Goal: Task Accomplishment & Management: Complete application form

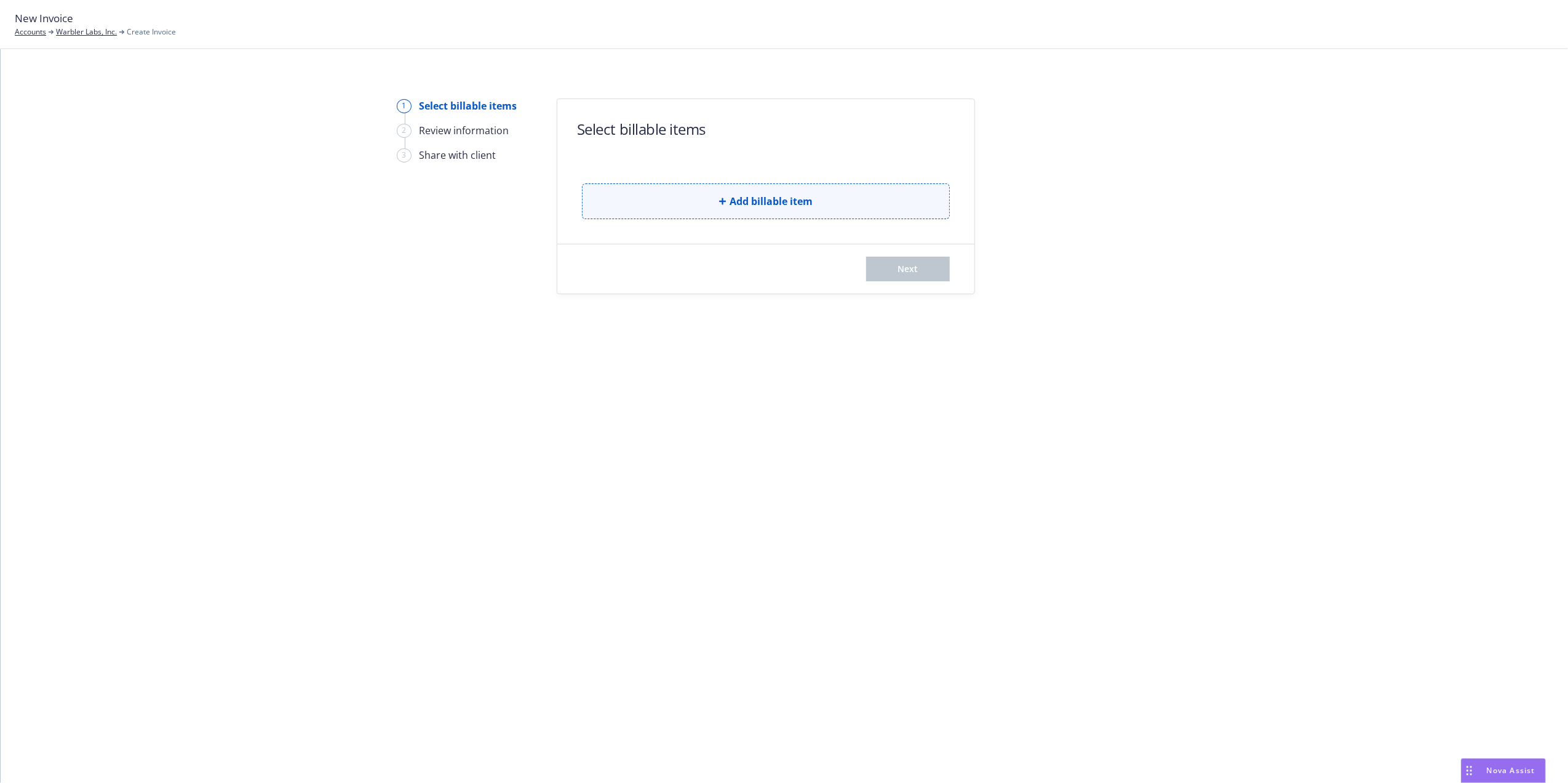
click at [737, 201] on span "Add billable item" at bounding box center [771, 201] width 83 height 15
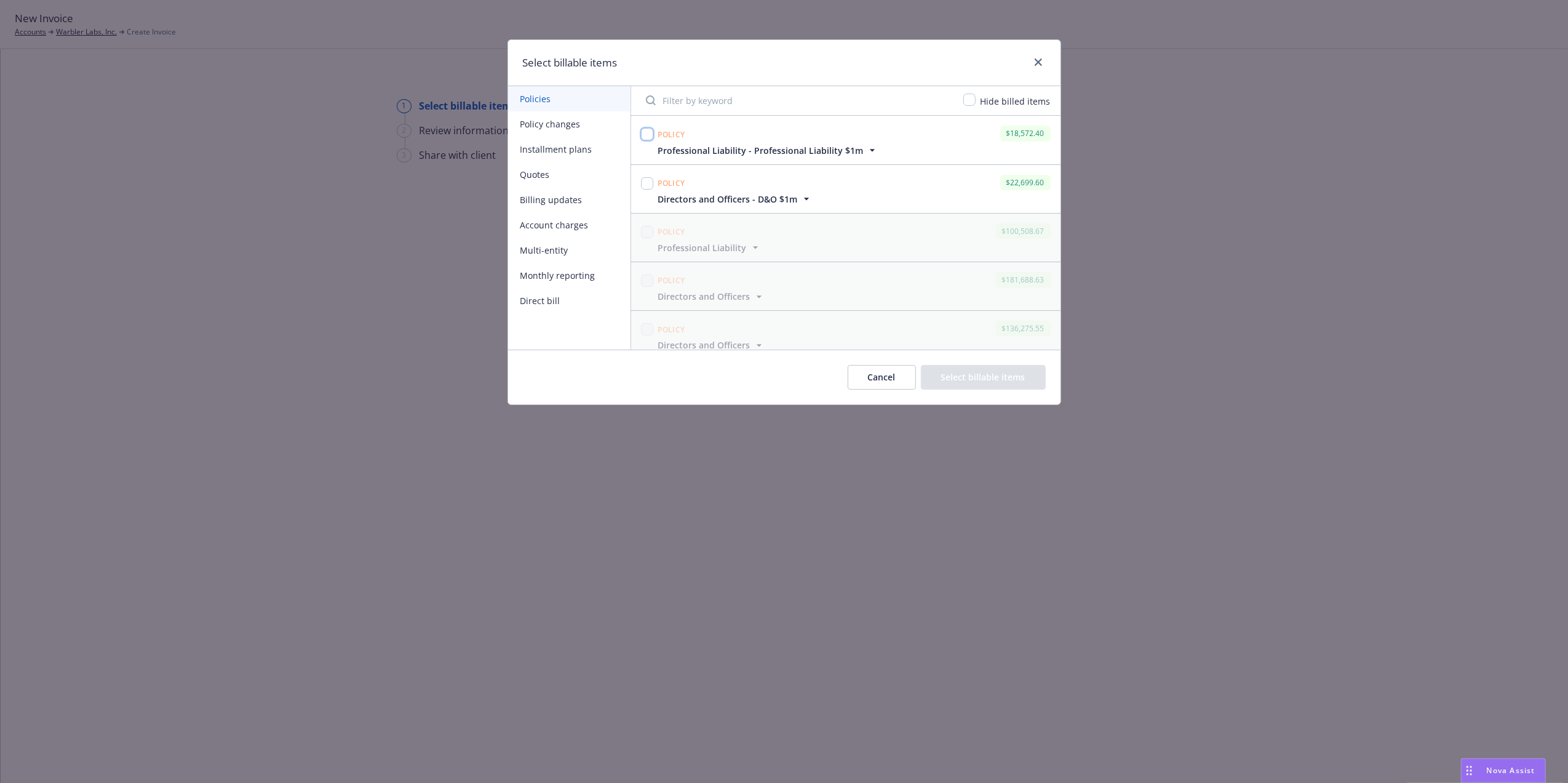
click at [651, 137] on input "checkbox" at bounding box center [647, 133] width 12 height 12
checkbox input "true"
click at [650, 184] on input "checkbox" at bounding box center [647, 183] width 12 height 12
checkbox input "true"
click at [992, 378] on button "Select billable items" at bounding box center [984, 377] width 125 height 24
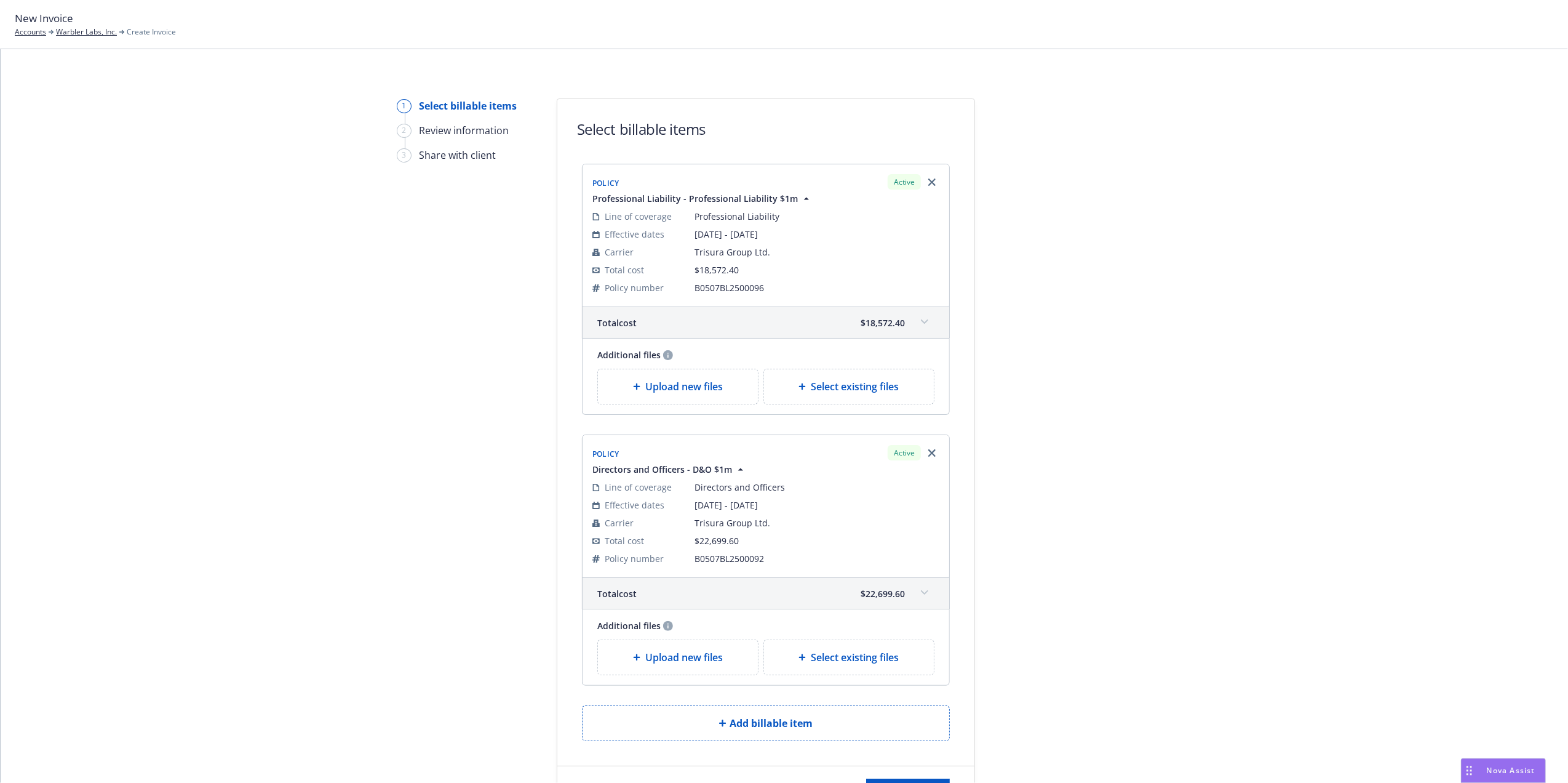
click at [1557, 335] on div "1 Select billable items 2 Review information 3 Share with client Select billabl…" at bounding box center [784, 416] width 1568 height 734
click at [928, 330] on div "Total cost $18,572.40" at bounding box center [766, 322] width 366 height 31
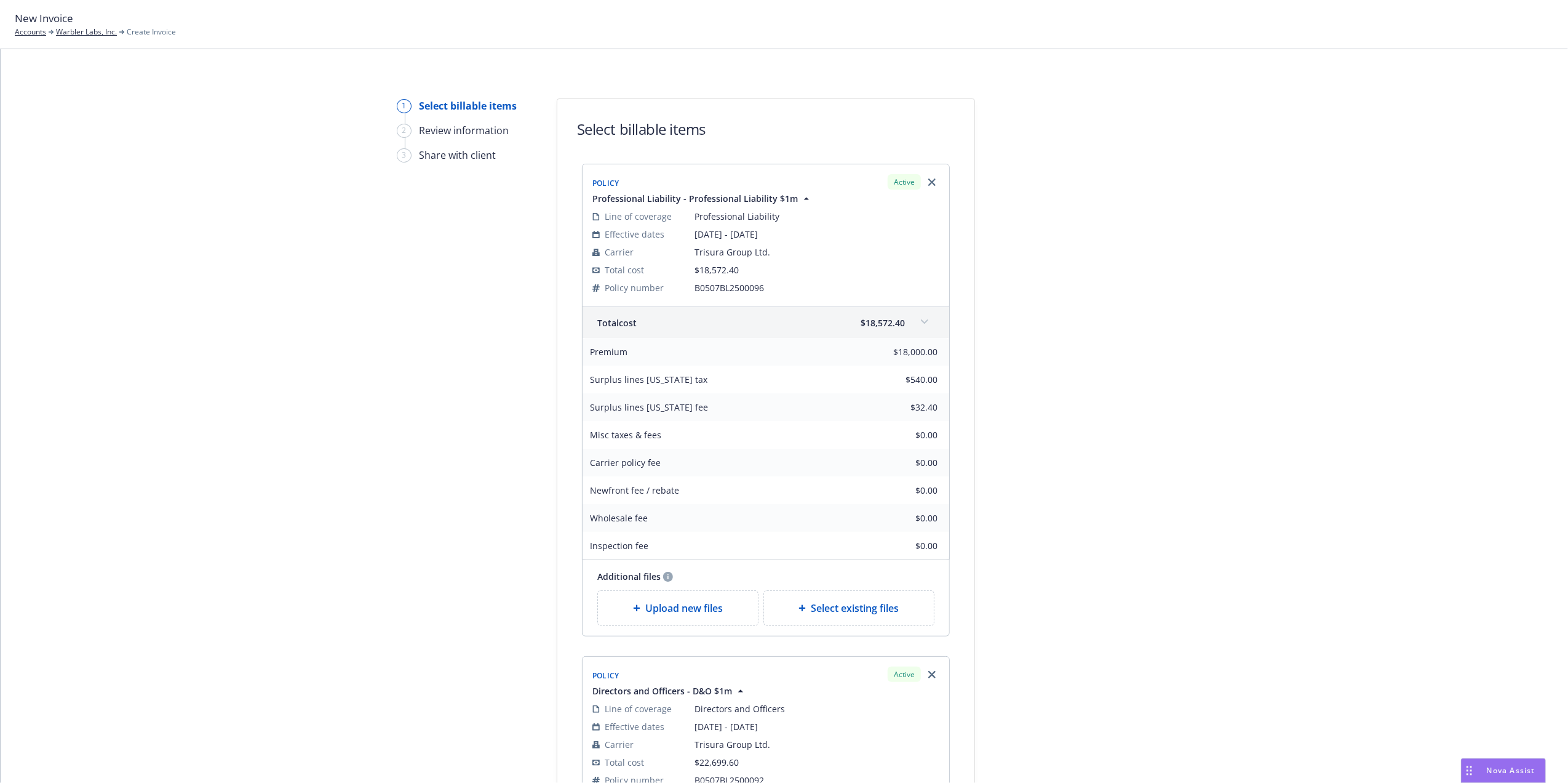
click at [928, 330] on div "Total cost $18,572.40" at bounding box center [766, 322] width 366 height 31
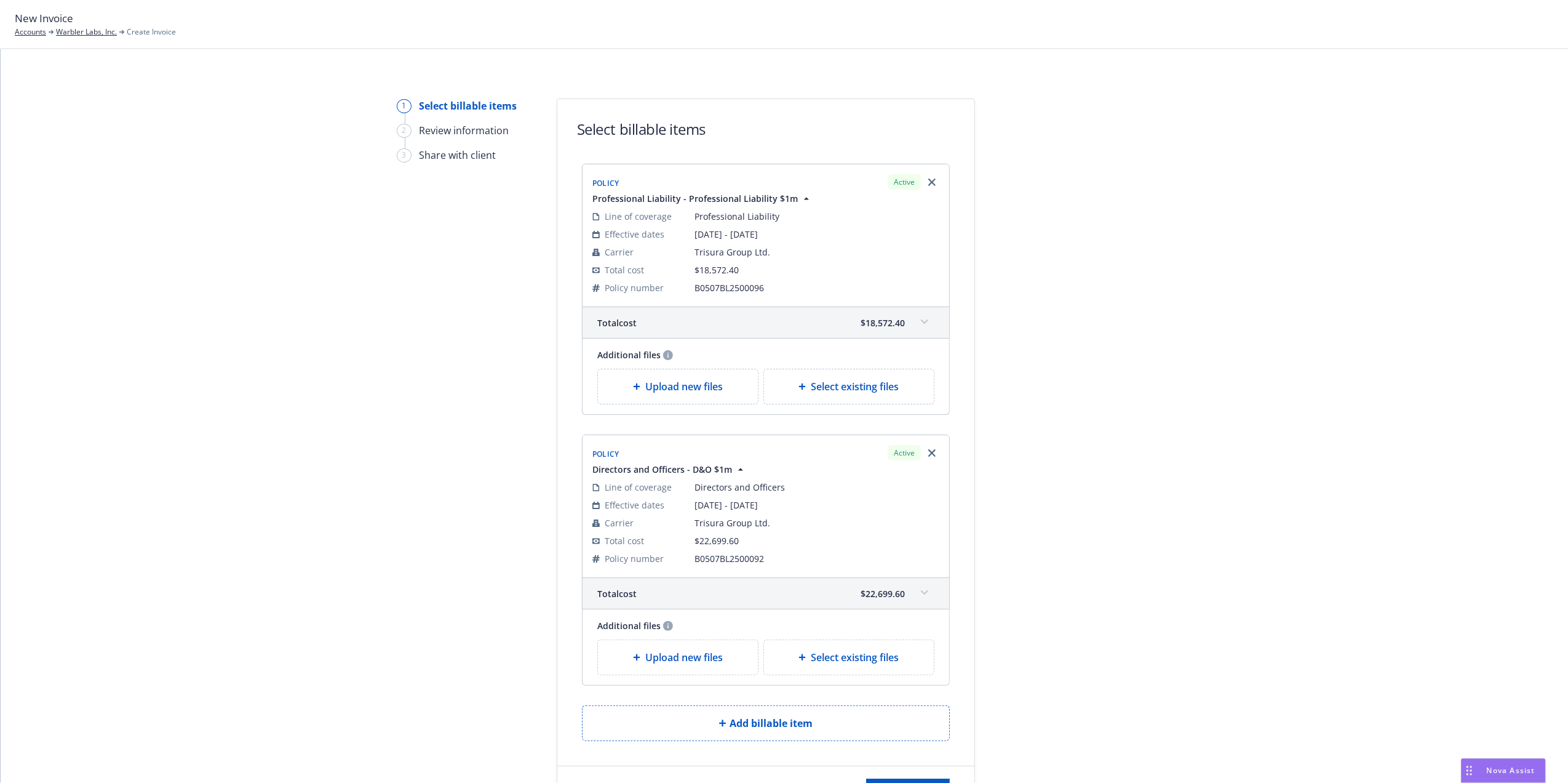
click at [921, 323] on icon at bounding box center [925, 321] width 7 height 4
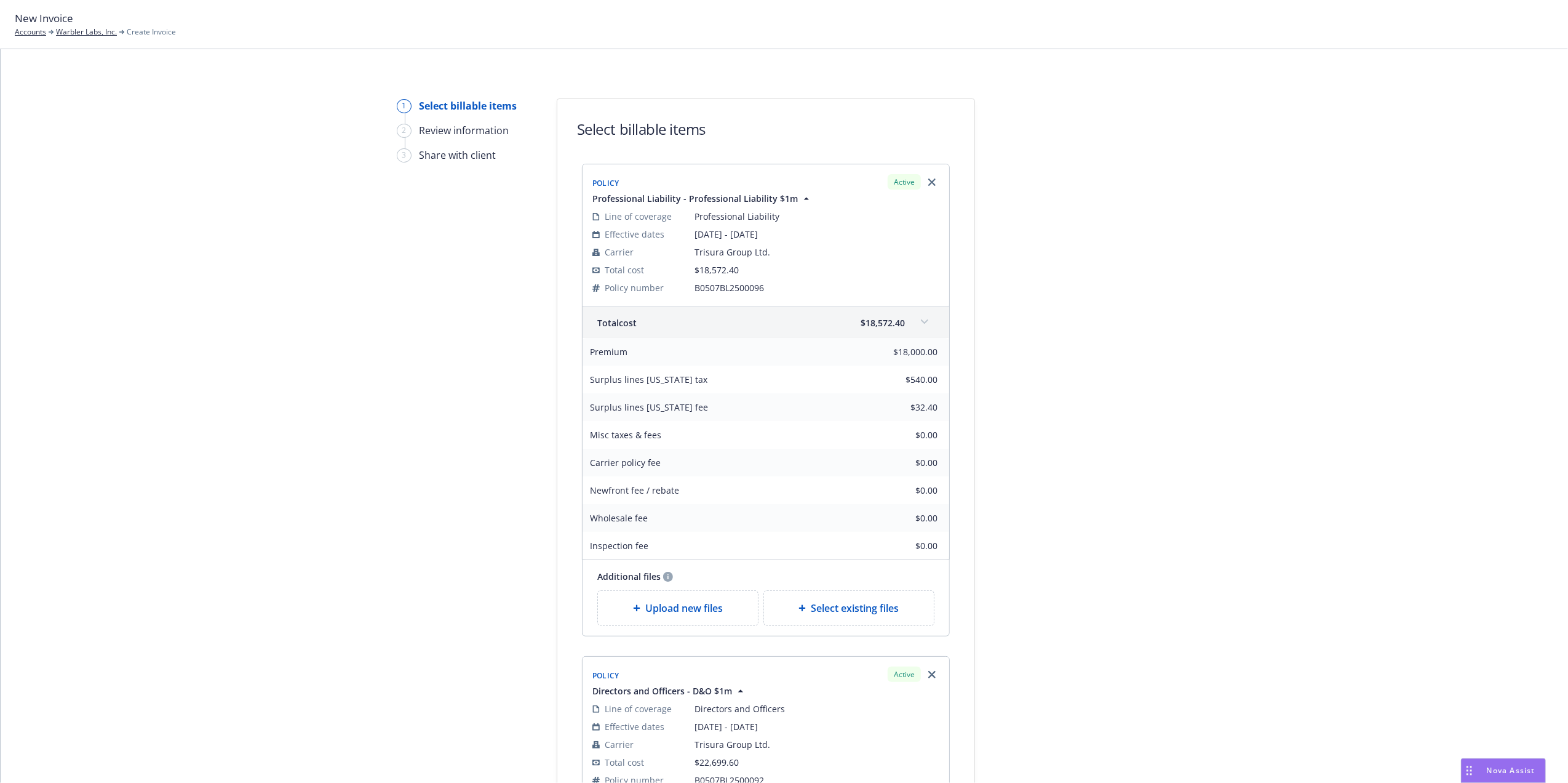
click at [921, 323] on icon at bounding box center [925, 321] width 7 height 4
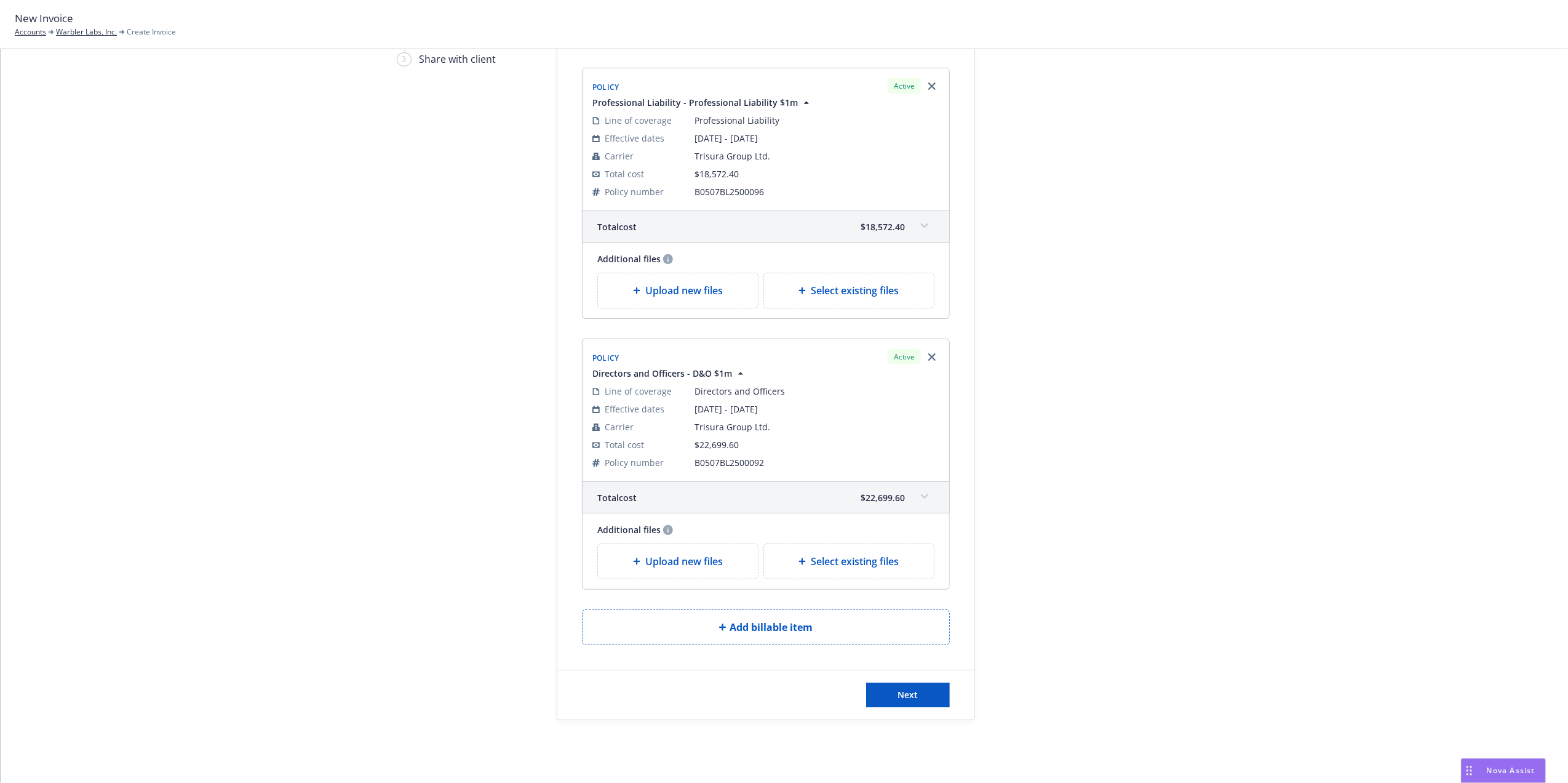
scroll to position [115, 0]
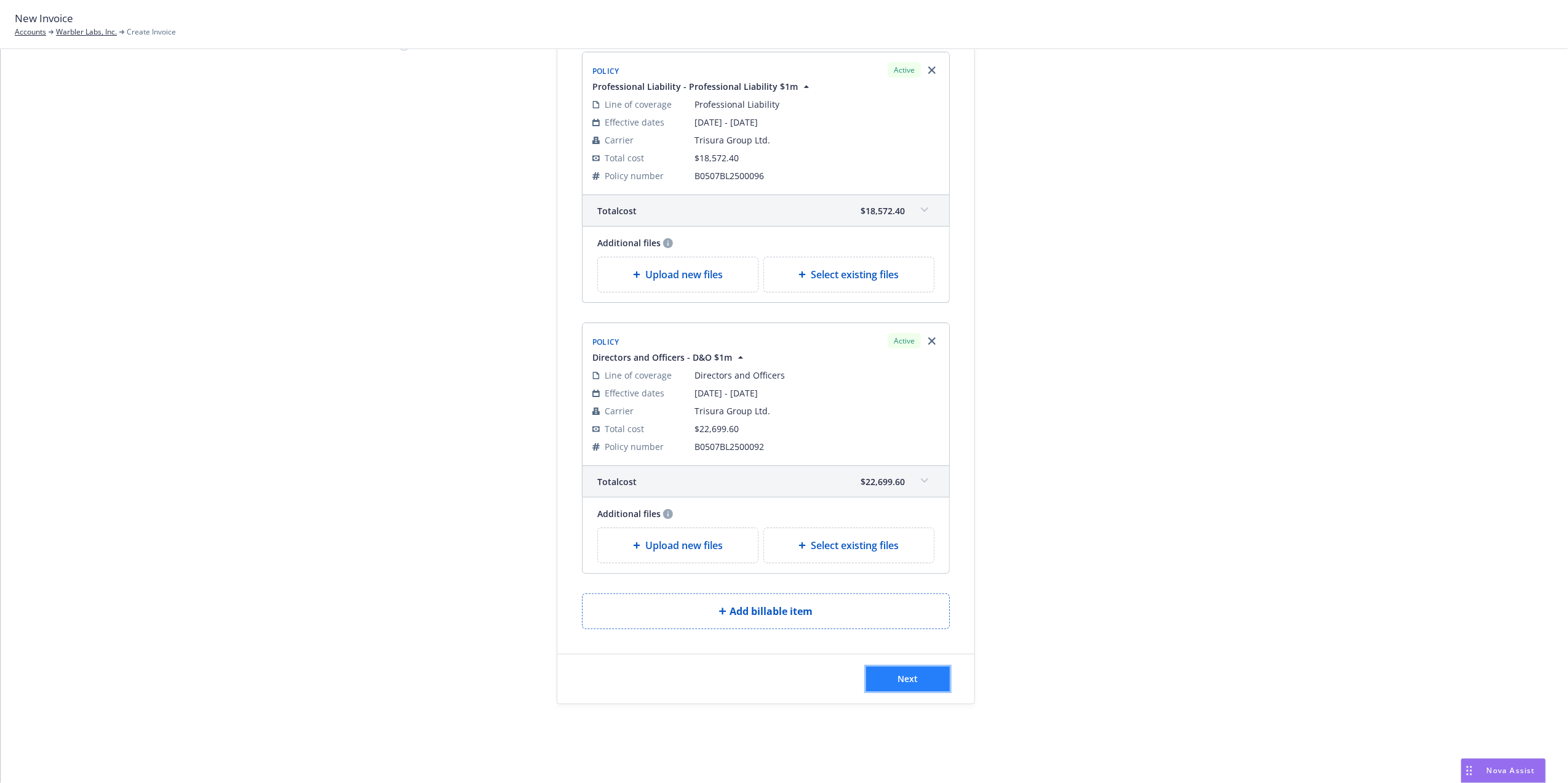
click at [911, 680] on span "Next" at bounding box center [908, 678] width 20 height 11
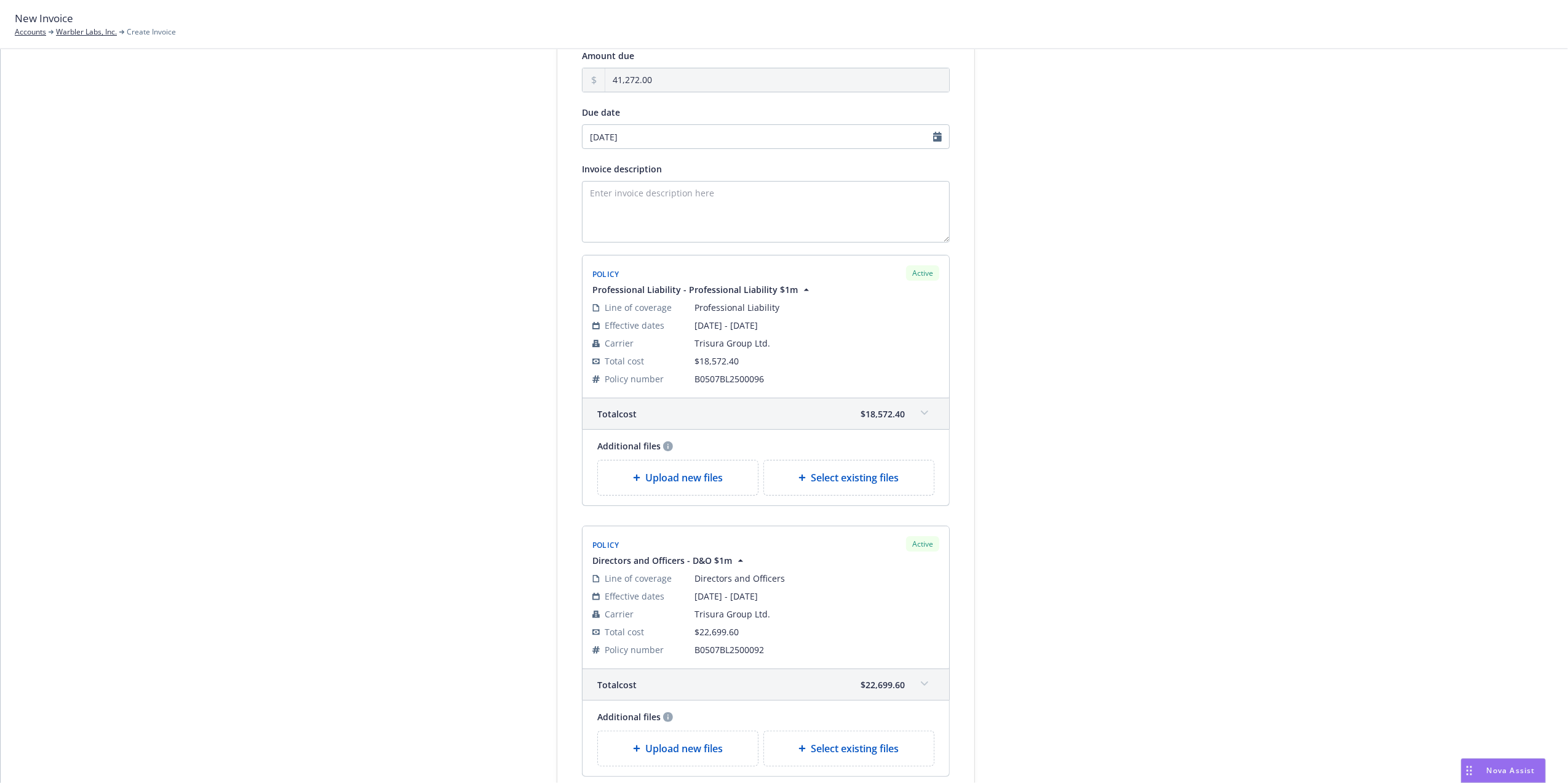
scroll to position [0, 0]
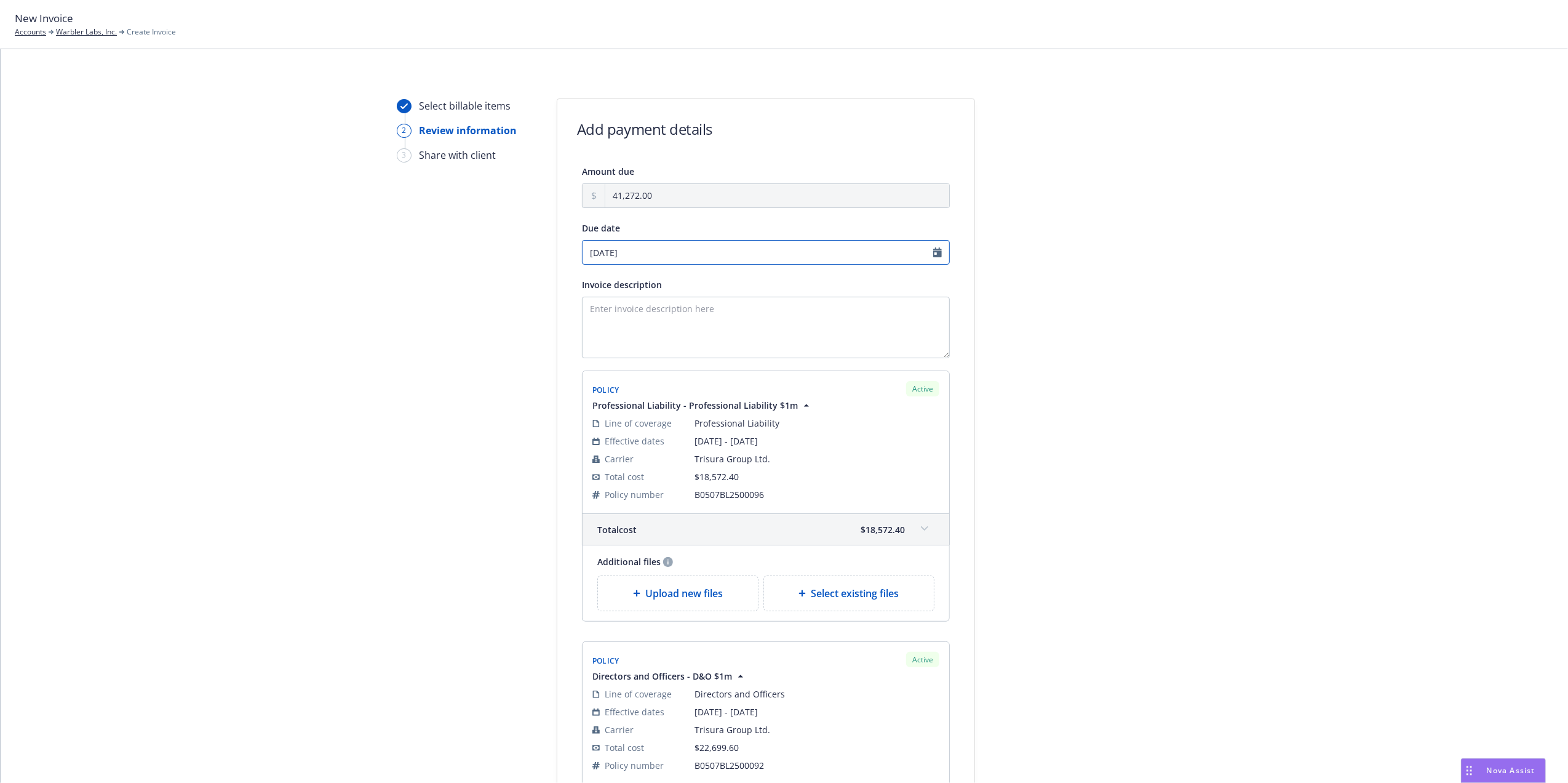
click at [933, 251] on input "09/11/2025" at bounding box center [766, 252] width 368 height 24
select select "September"
select select "2025"
click at [584, 279] on icon "chevronLeft" at bounding box center [587, 278] width 7 height 7
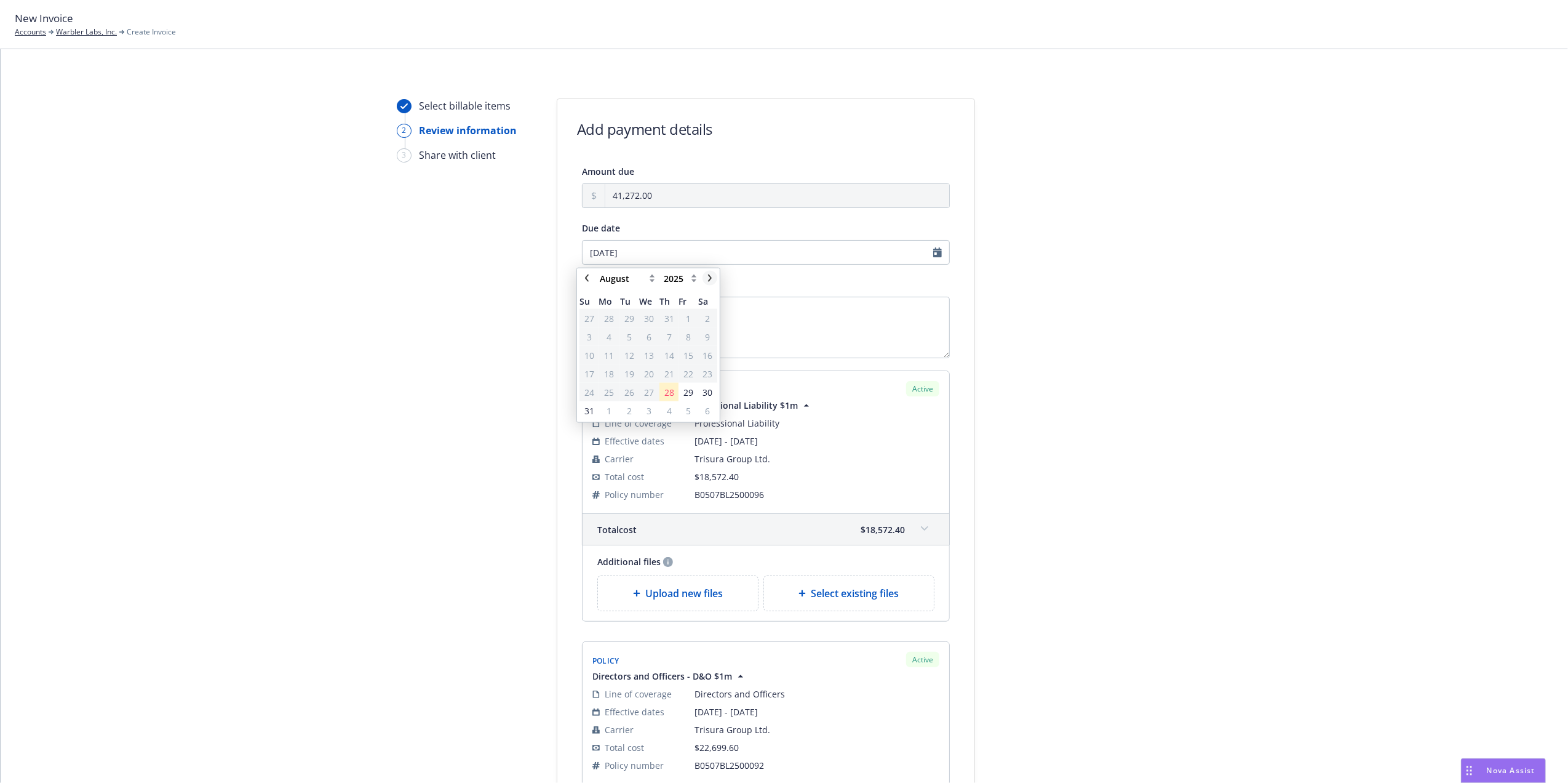
click at [707, 276] on icon "chevronRight" at bounding box center [710, 278] width 7 height 7
select select "September"
click at [625, 336] on span "9" at bounding box center [629, 336] width 16 height 15
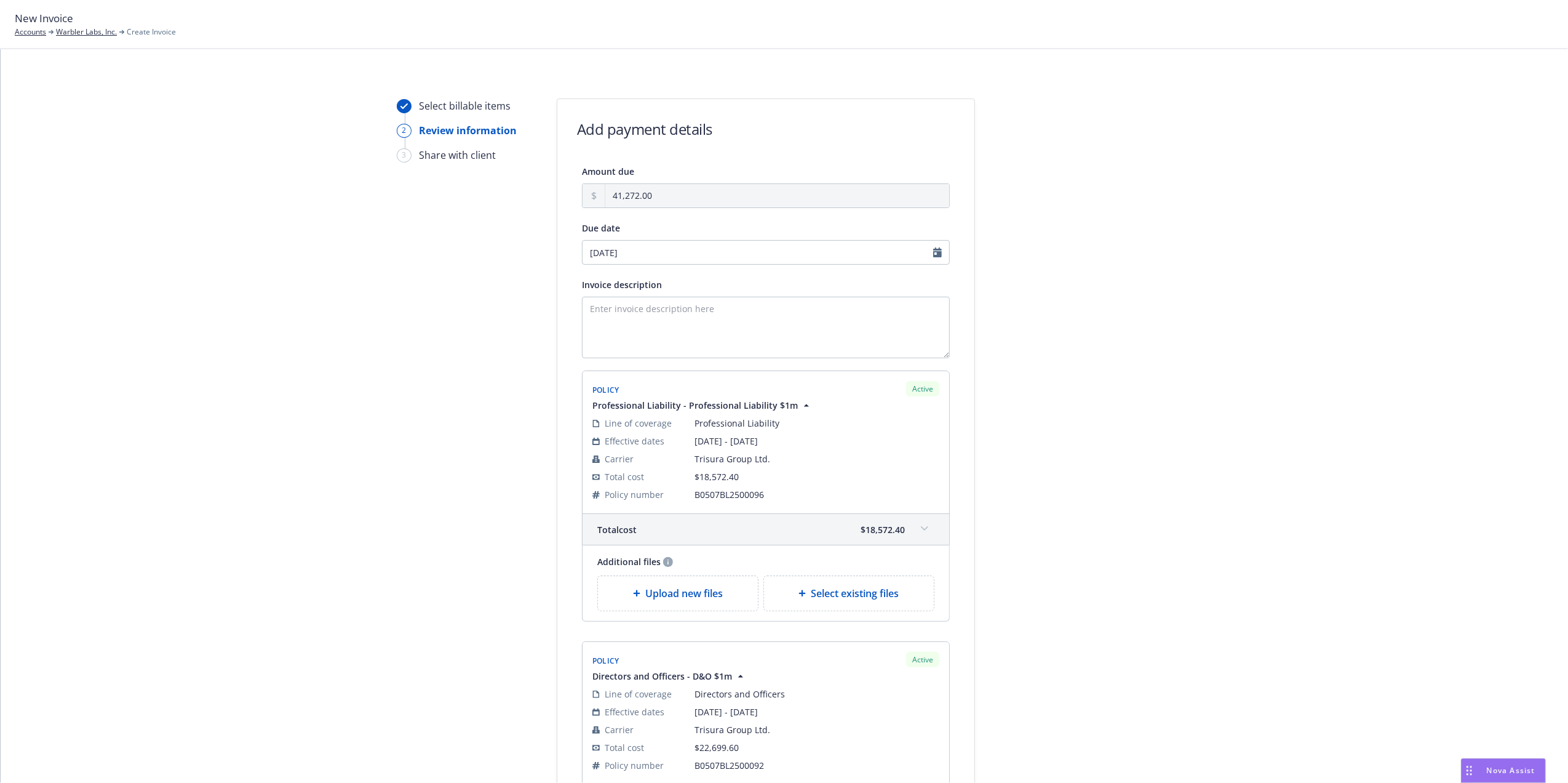
type input "[DATE]"
click at [1254, 397] on div "Select billable items 2 Review information 3 Share with client Add payment deta…" at bounding box center [784, 533] width 1538 height 869
drag, startPoint x: 1225, startPoint y: 257, endPoint x: 1275, endPoint y: 257, distance: 50.0
click at [1230, 257] on div "Select billable items 2 Review information 3 Share with client Add payment deta…" at bounding box center [784, 533] width 1538 height 869
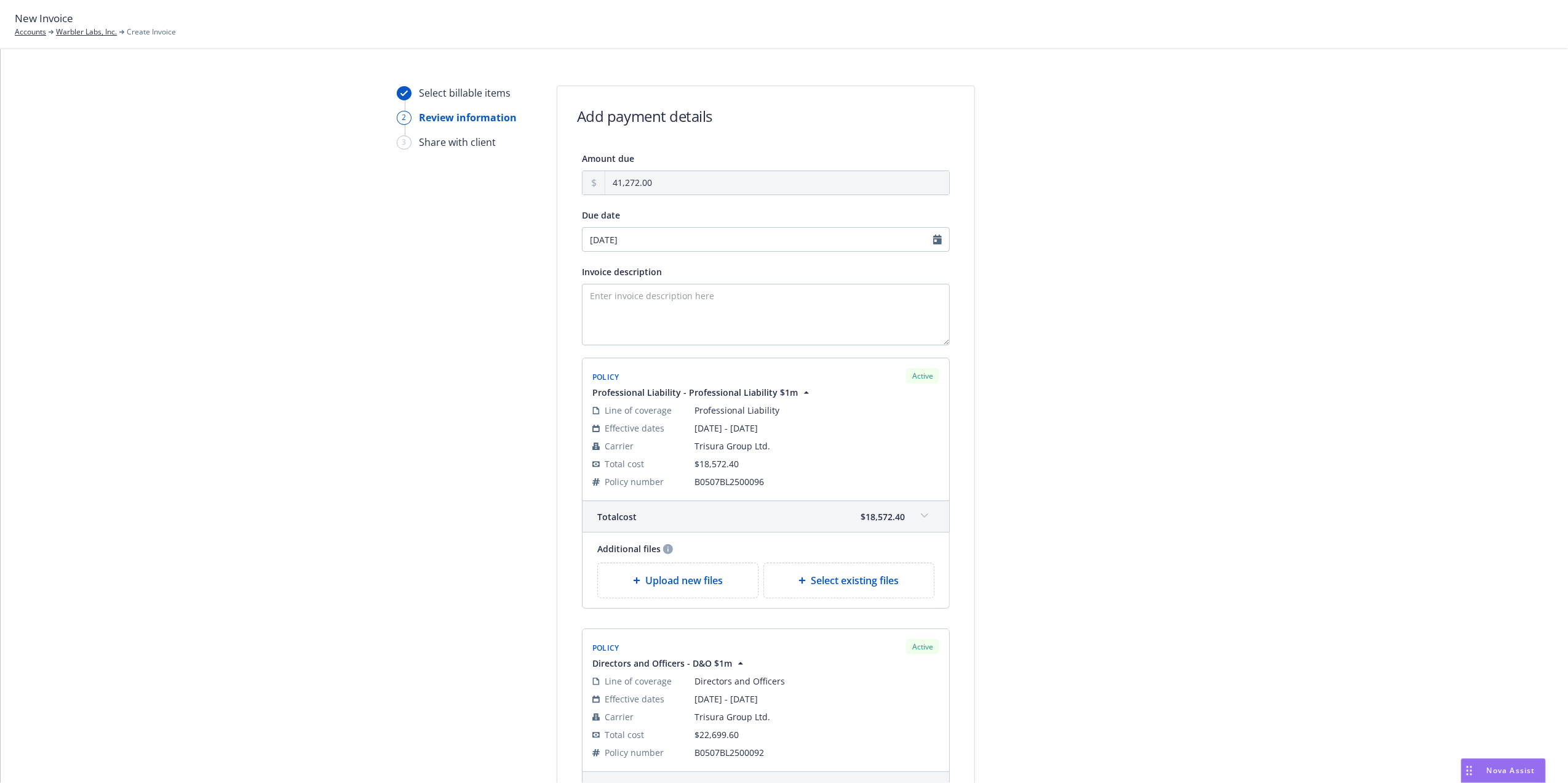
scroll to position [267, 0]
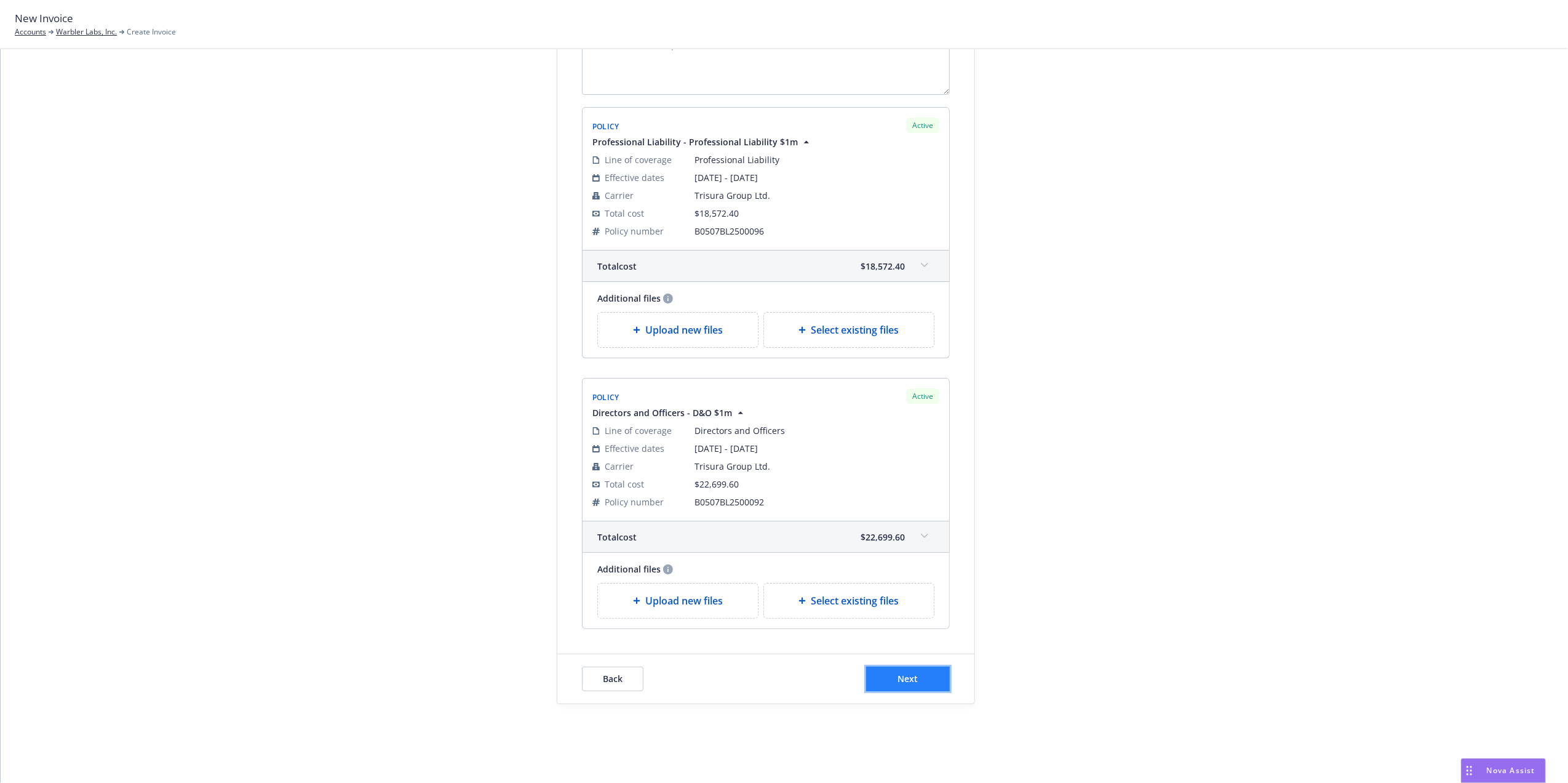
click at [926, 673] on button "Next" at bounding box center [908, 678] width 84 height 24
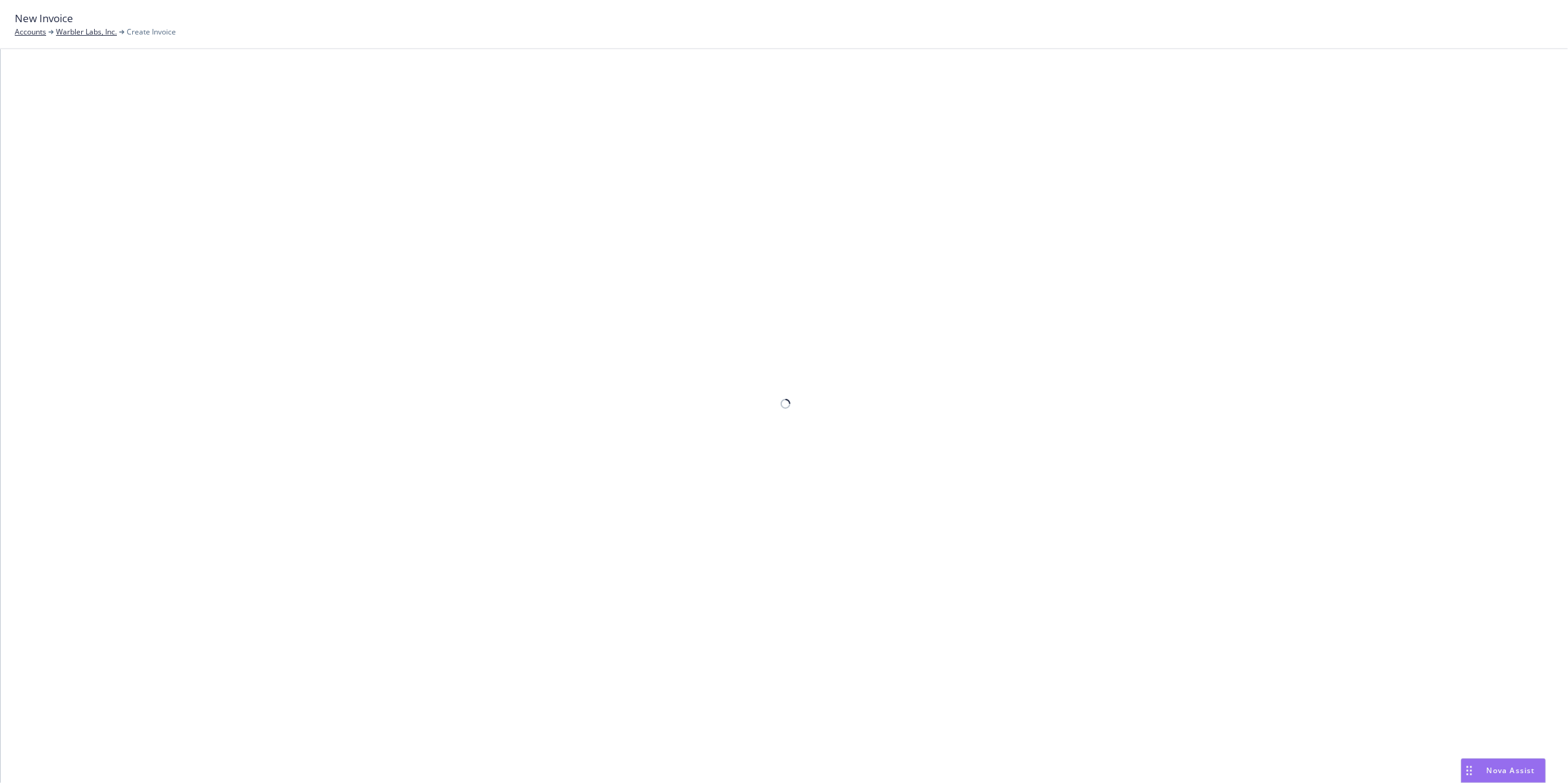
scroll to position [89, 0]
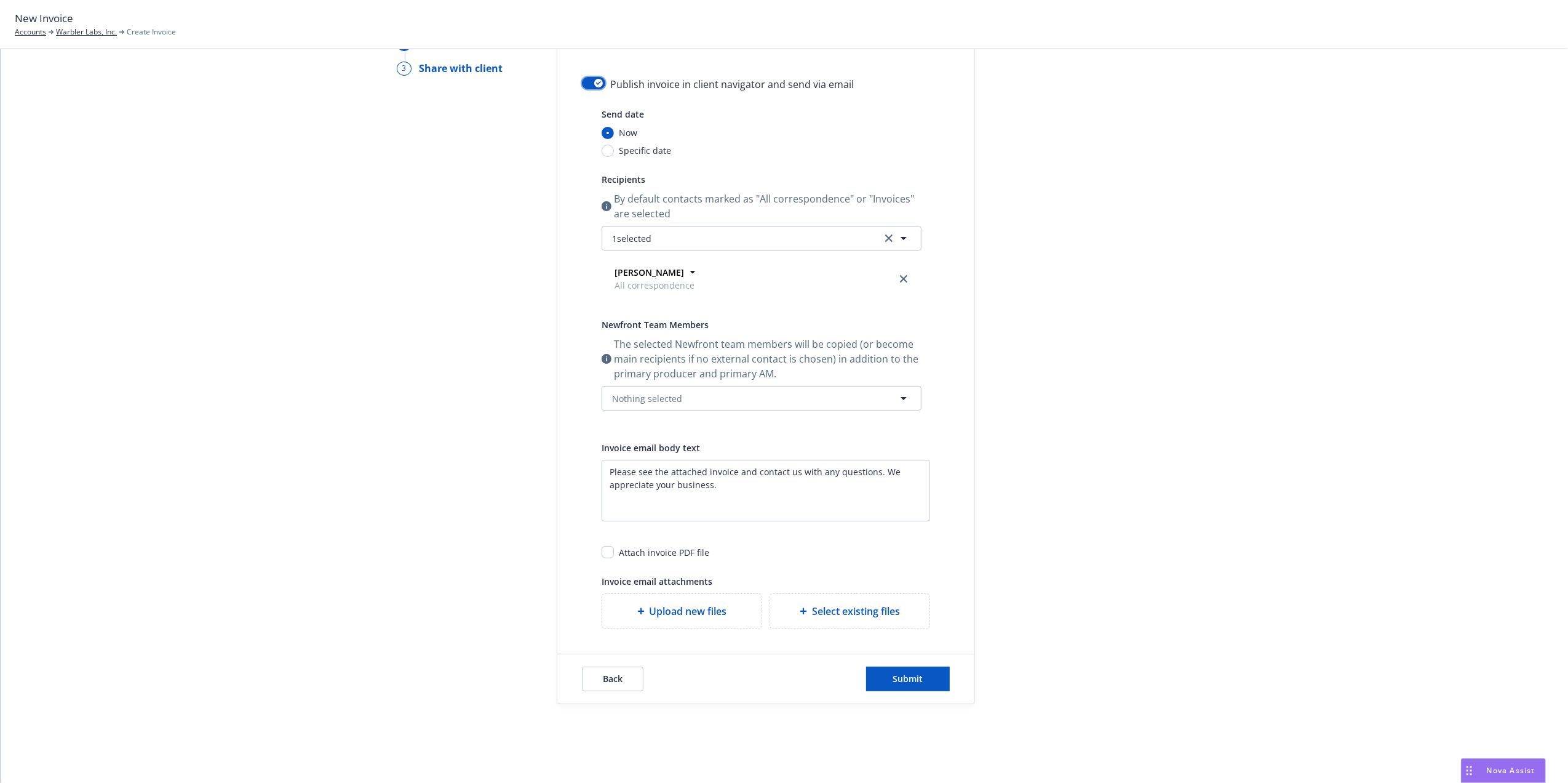
click at [588, 87] on button "button" at bounding box center [594, 82] width 24 height 12
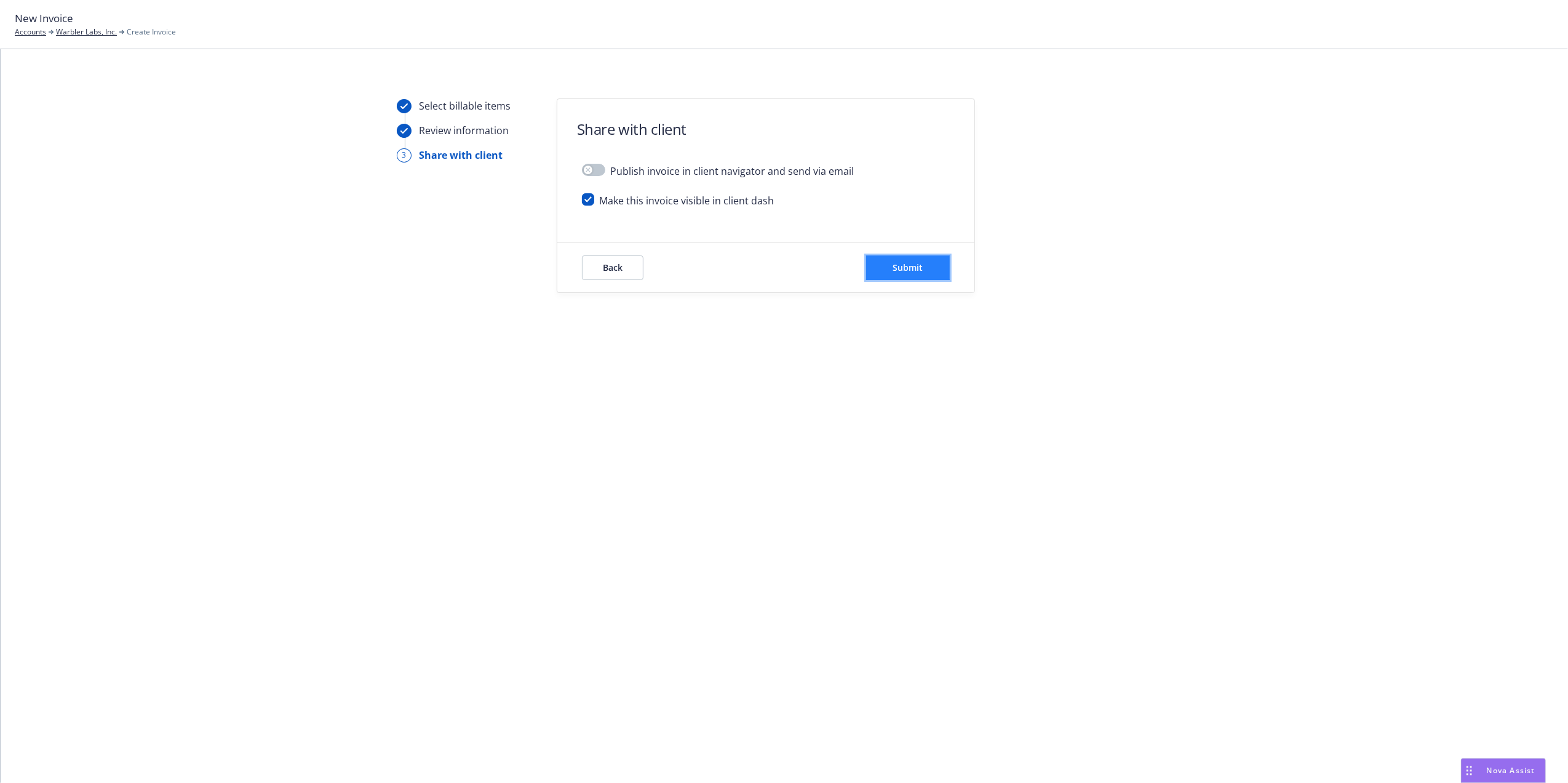
click at [898, 276] on button "Submit" at bounding box center [908, 267] width 84 height 24
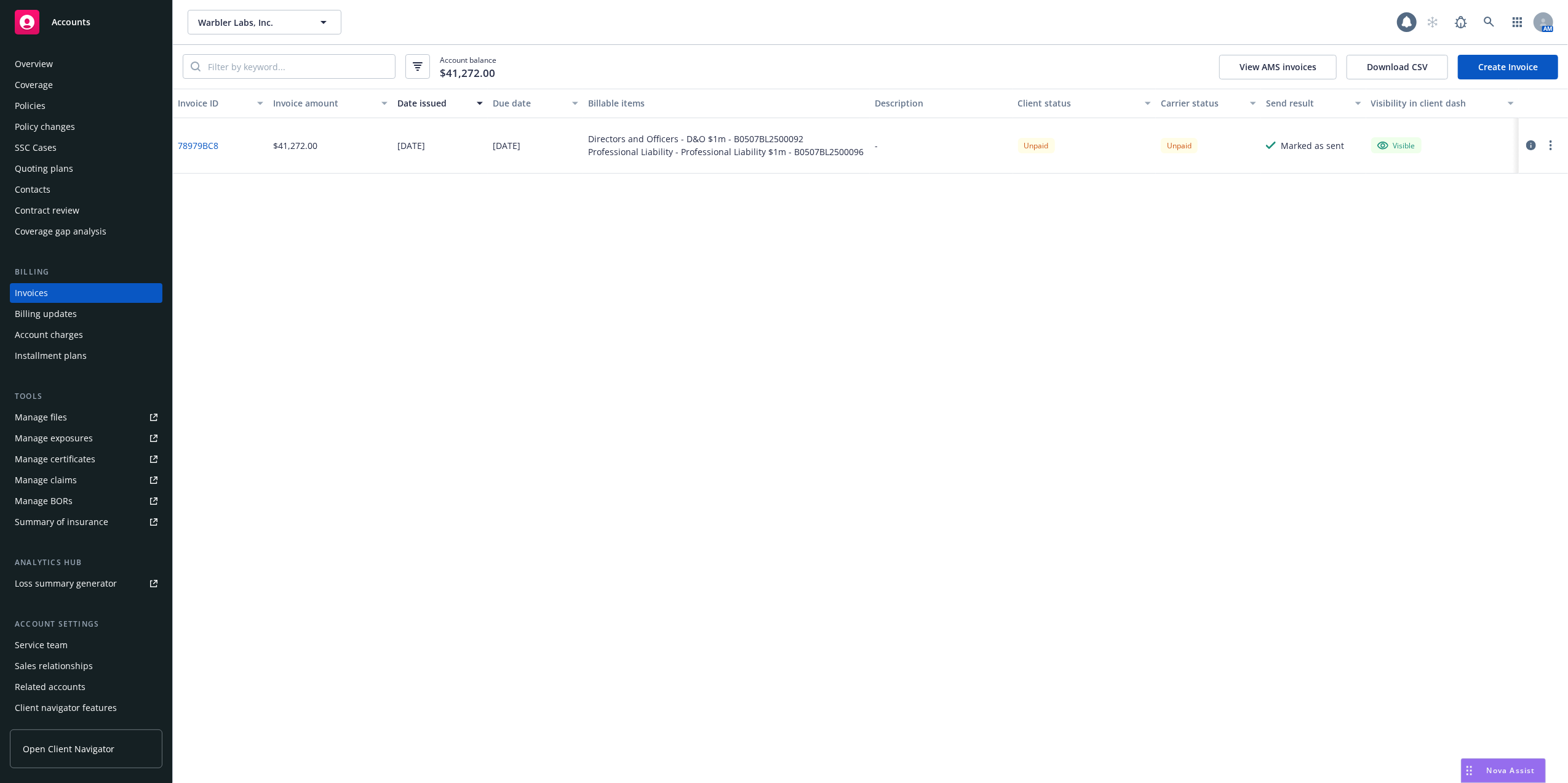
click at [207, 146] on link "78979BC8" at bounding box center [198, 146] width 41 height 13
click at [65, 98] on div "Policies" at bounding box center [86, 105] width 143 height 19
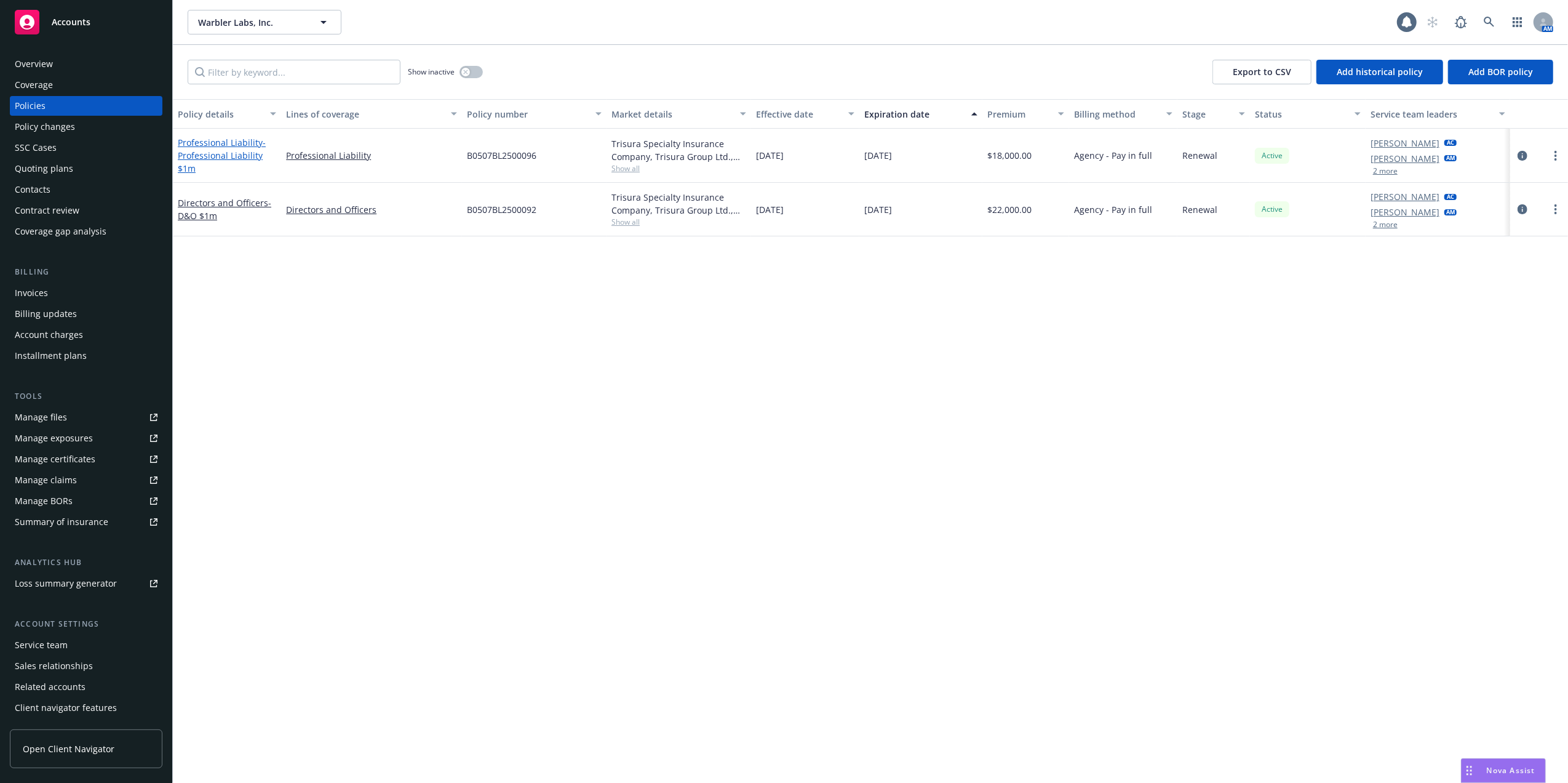
click at [239, 154] on span "- Professional Liability $1m" at bounding box center [222, 156] width 88 height 37
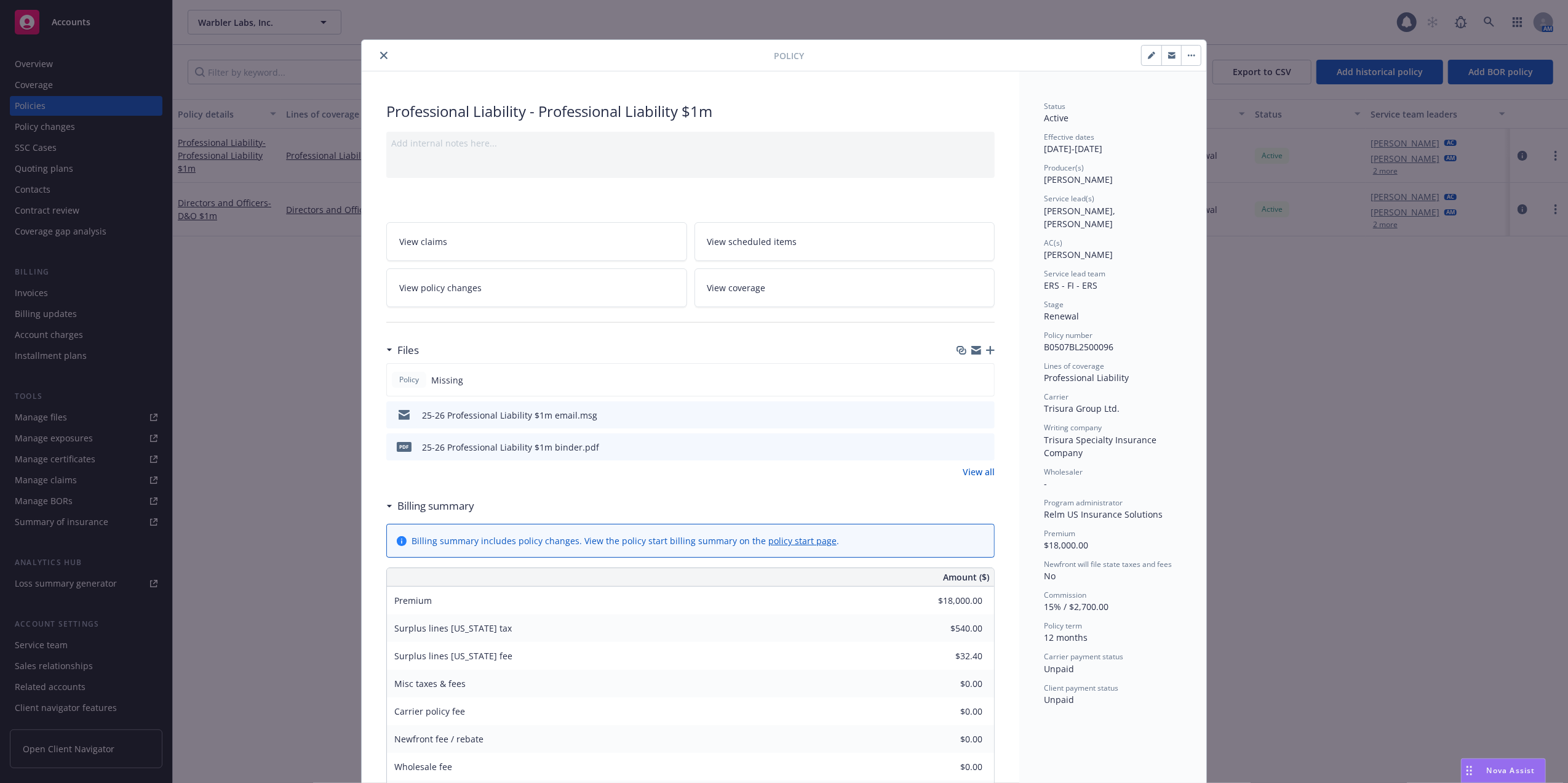
click at [380, 53] on icon "close" at bounding box center [384, 55] width 7 height 7
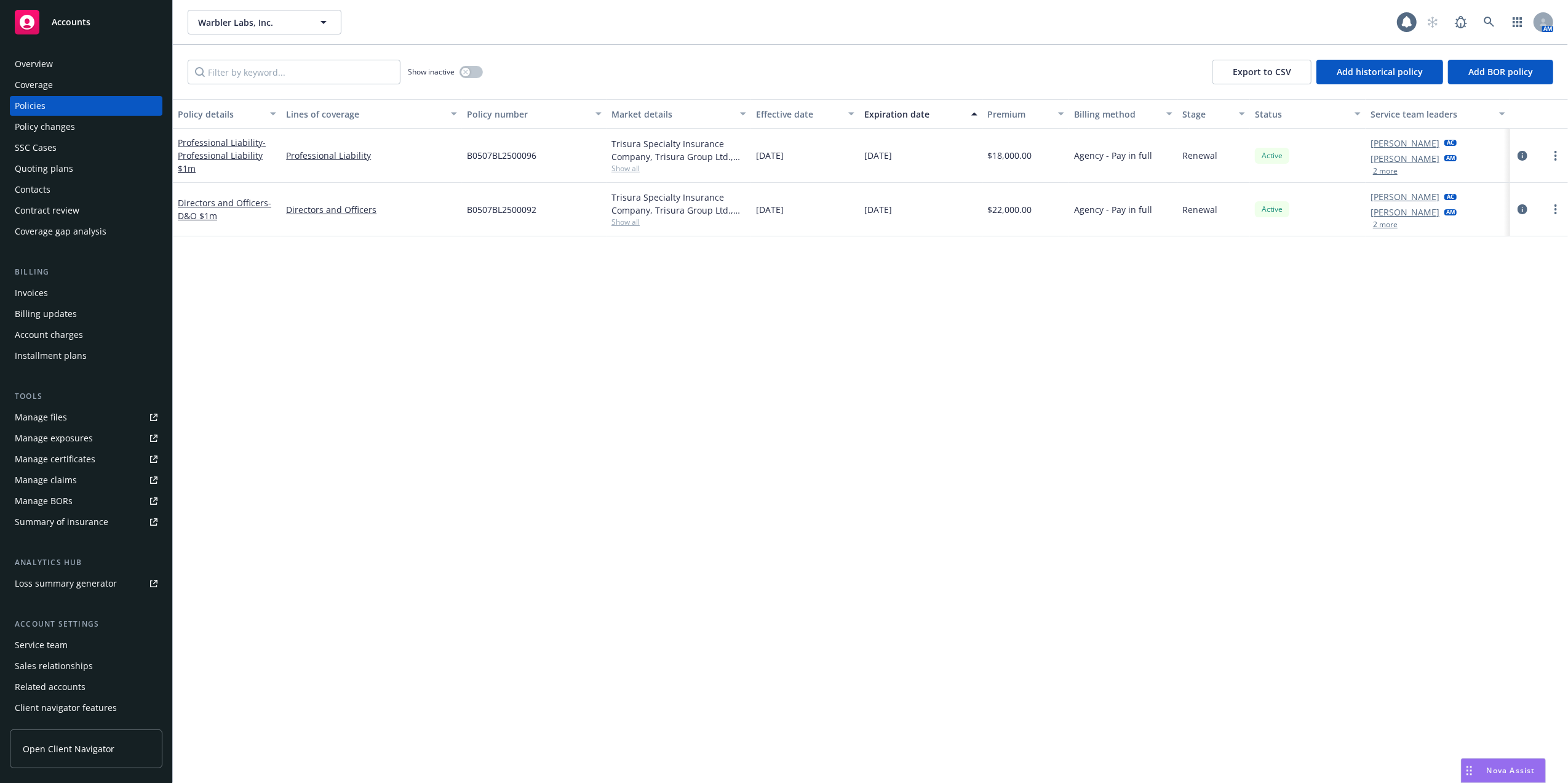
click at [75, 72] on div "Overview" at bounding box center [86, 64] width 143 height 19
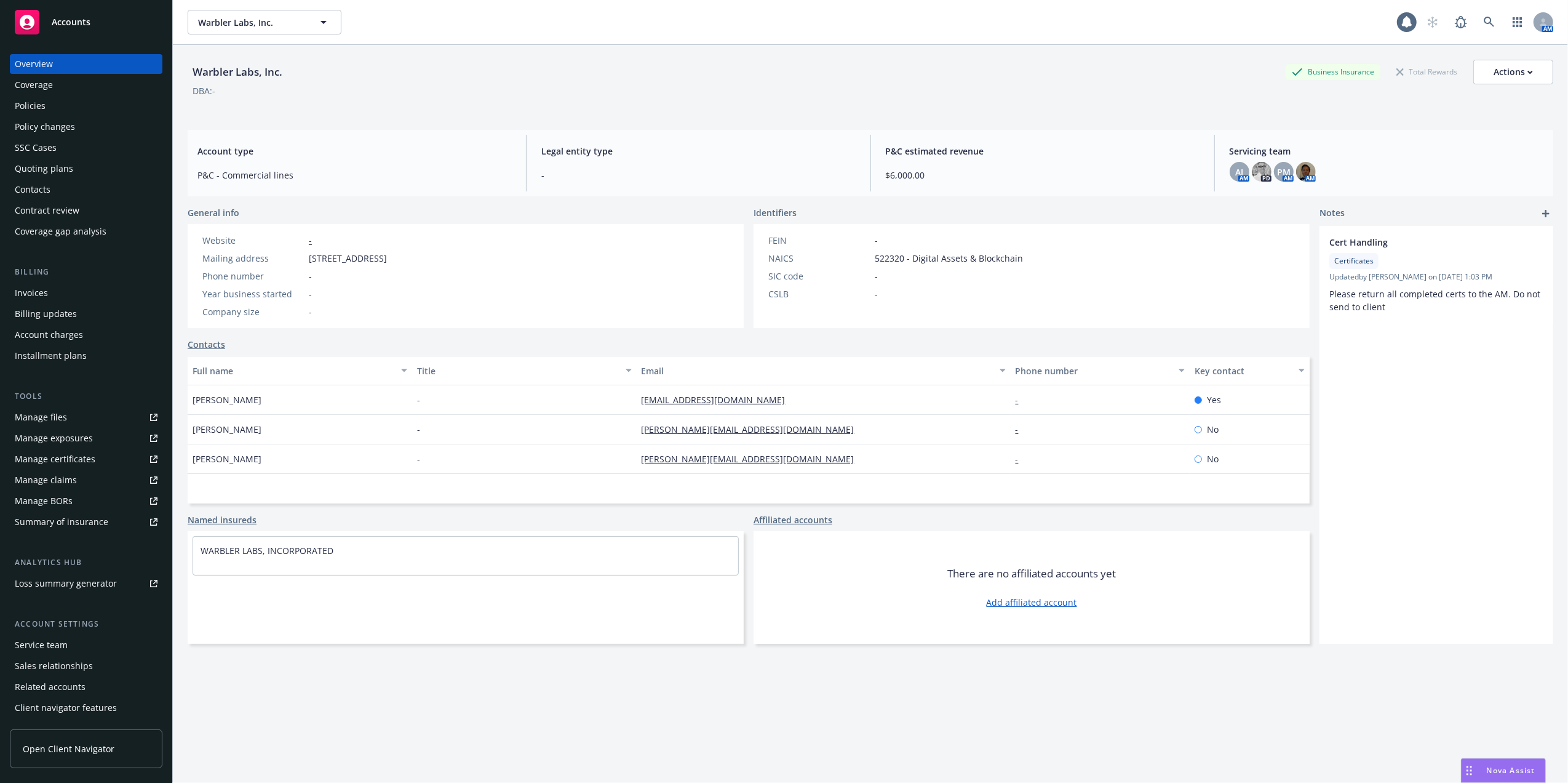
click at [39, 102] on div "Policies" at bounding box center [30, 105] width 31 height 19
